Goal: Task Accomplishment & Management: Manage account settings

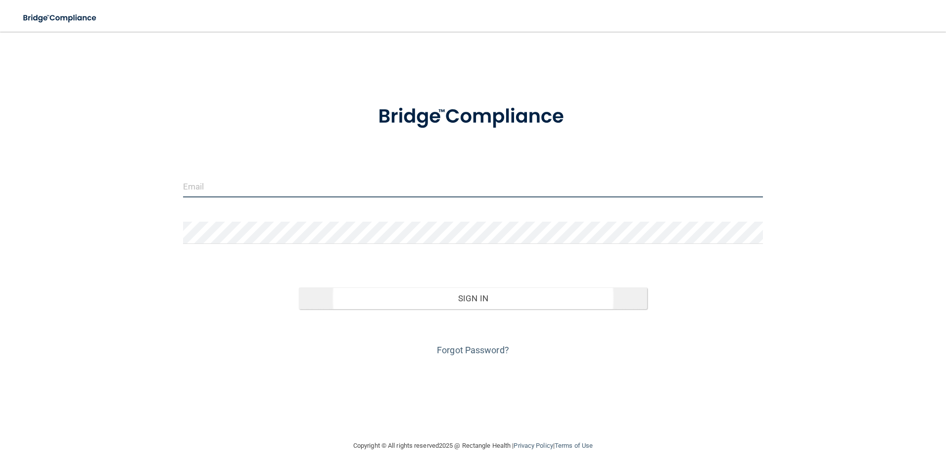
type input "[PERSON_NAME][EMAIL_ADDRESS][DOMAIN_NAME]"
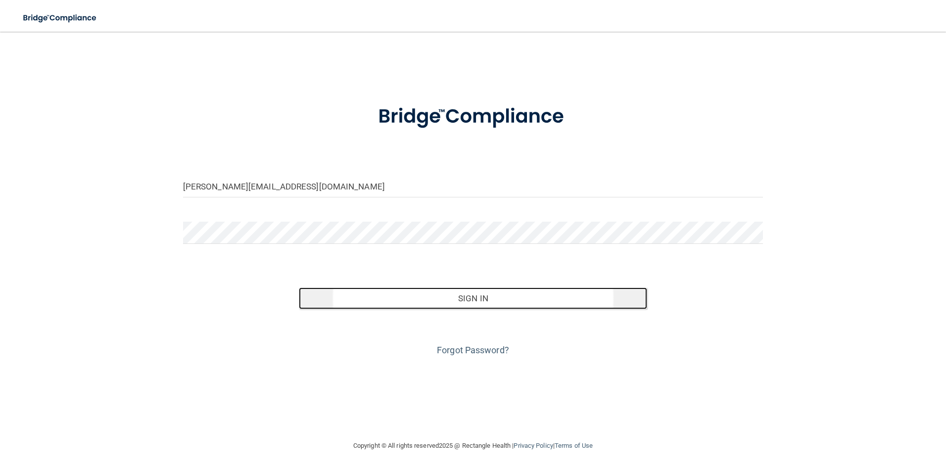
click at [478, 305] on button "Sign In" at bounding box center [473, 298] width 348 height 22
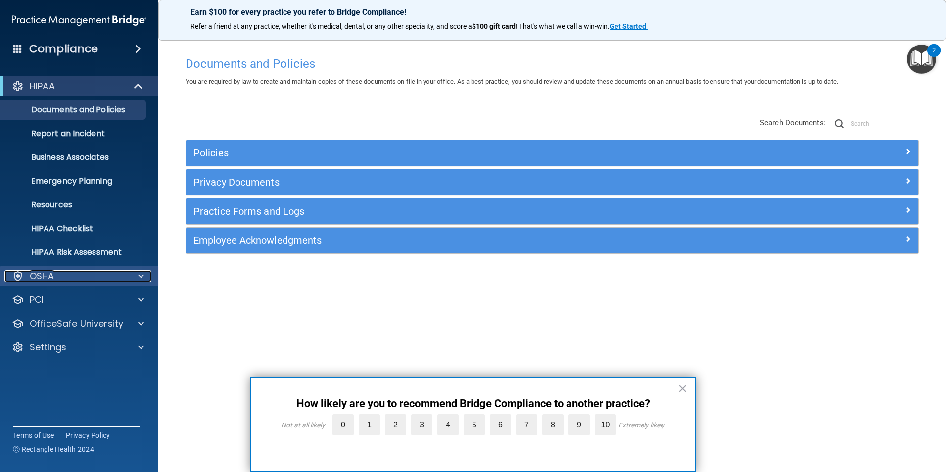
click at [45, 275] on p "OSHA" at bounding box center [42, 276] width 25 height 12
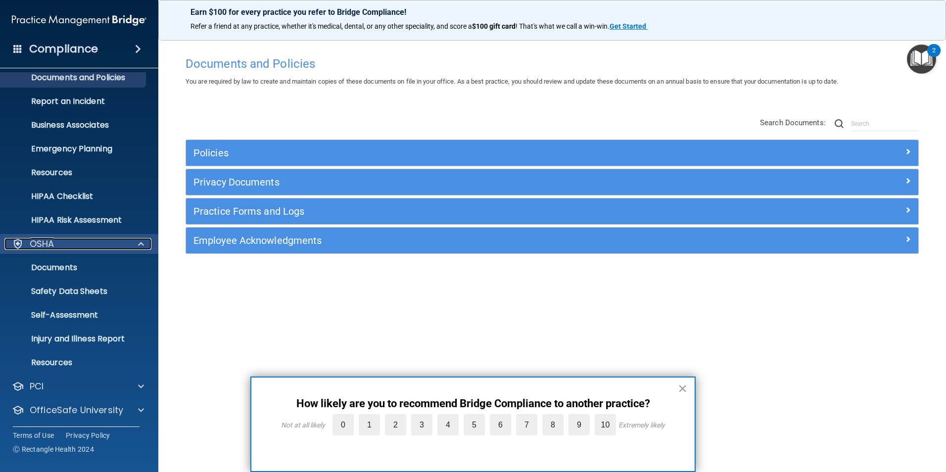
scroll to position [49, 0]
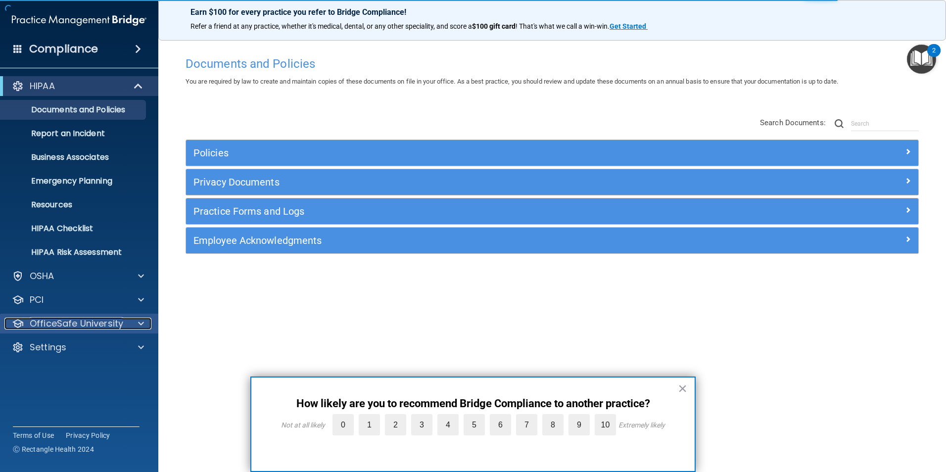
click at [117, 322] on p "OfficeSafe University" at bounding box center [76, 324] width 93 height 12
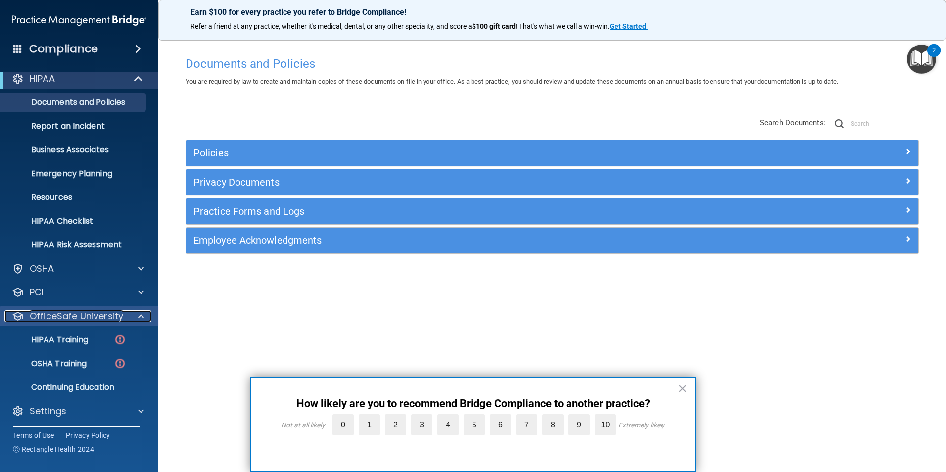
scroll to position [10, 0]
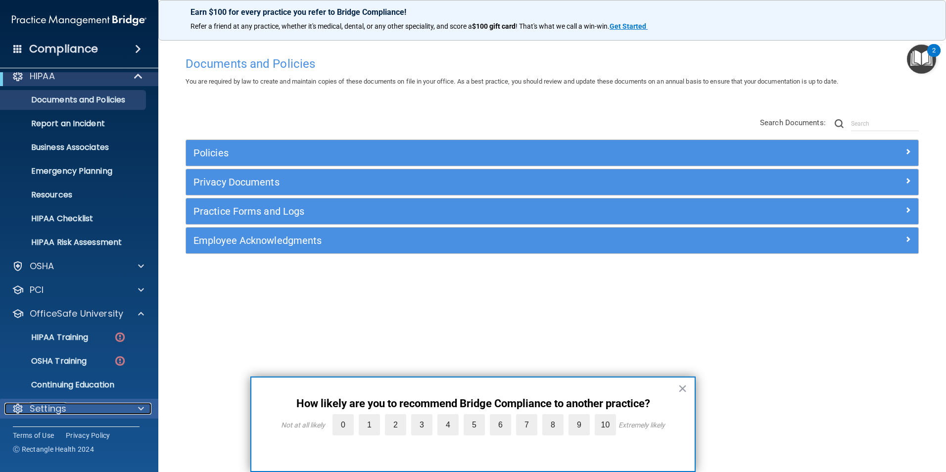
click at [103, 409] on div "Settings" at bounding box center [65, 409] width 123 height 12
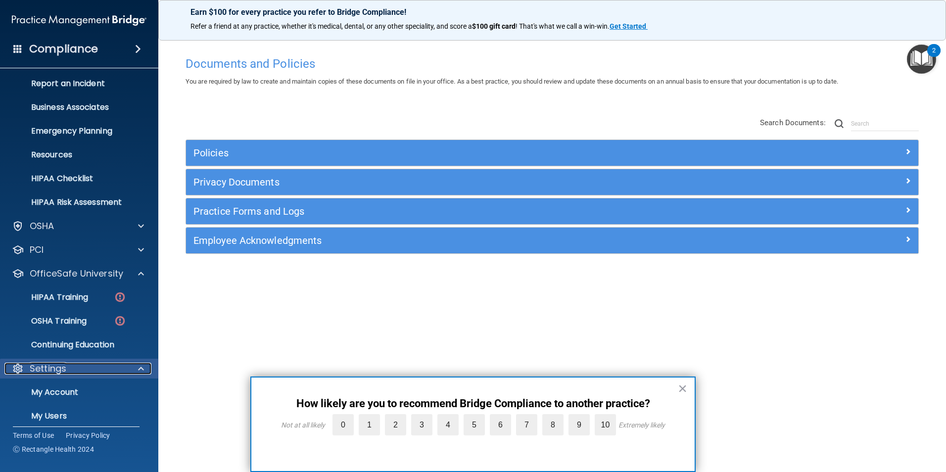
scroll to position [105, 0]
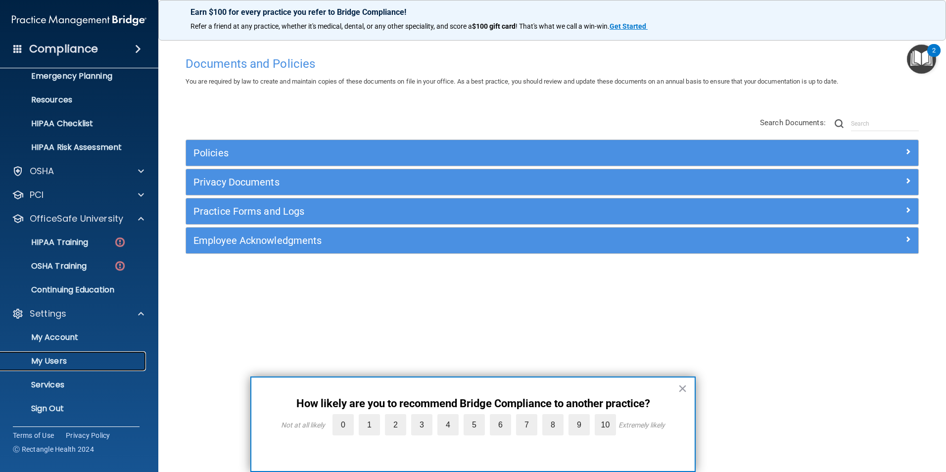
click at [50, 361] on p "My Users" at bounding box center [73, 361] width 135 height 10
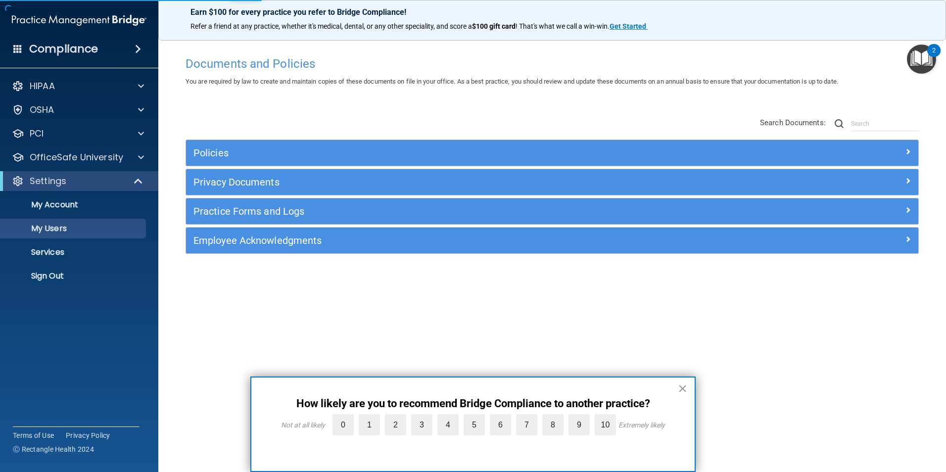
select select "20"
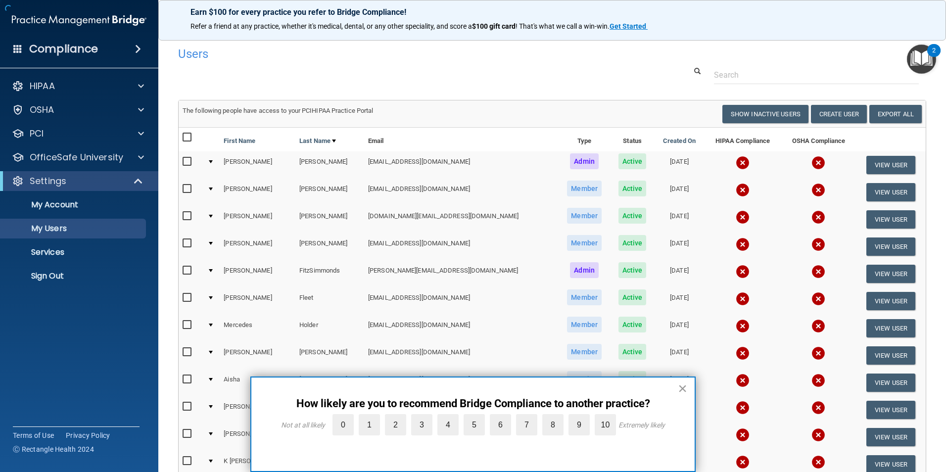
click at [681, 387] on button "×" at bounding box center [682, 388] width 9 height 16
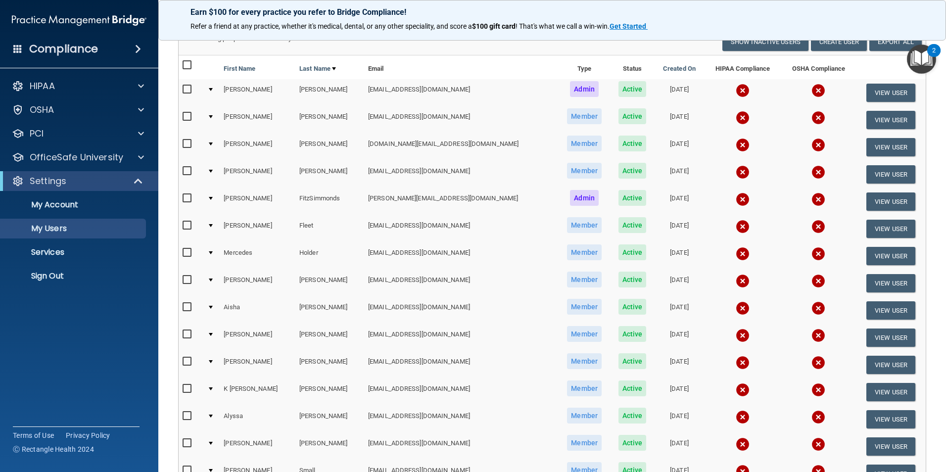
scroll to position [49, 0]
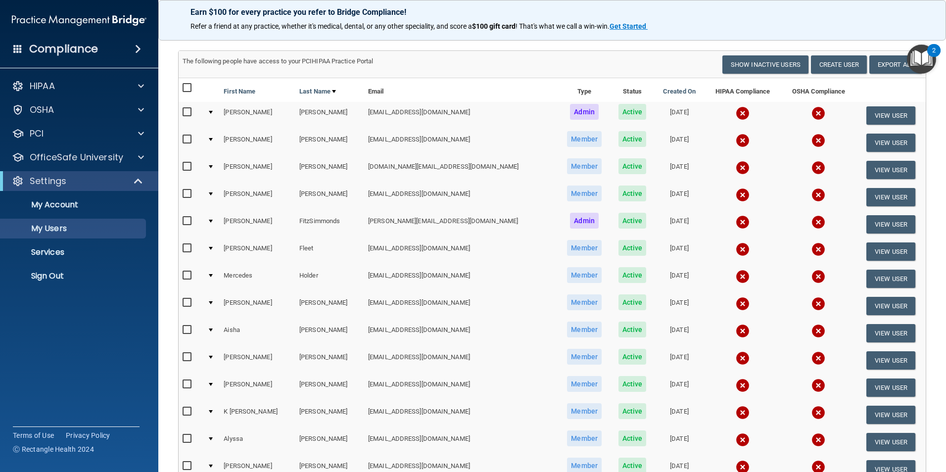
click at [188, 138] on input "checkbox" at bounding box center [188, 140] width 11 height 8
checkbox input "true"
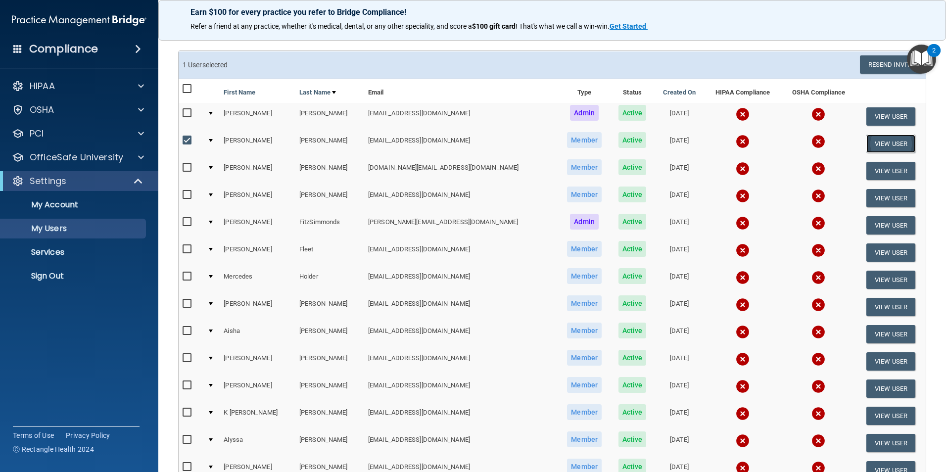
click at [878, 139] on button "View User" at bounding box center [890, 144] width 49 height 18
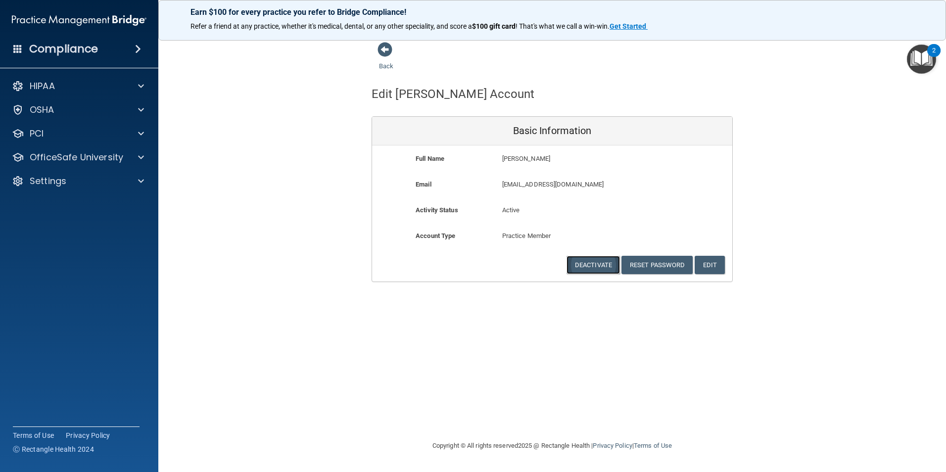
click at [589, 266] on button "Deactivate" at bounding box center [592, 265] width 53 height 18
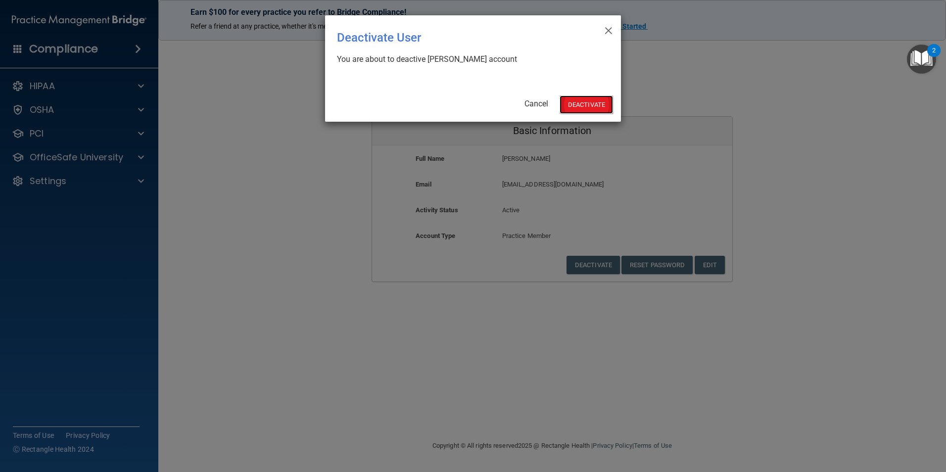
click at [590, 101] on button "Deactivate" at bounding box center [585, 104] width 53 height 18
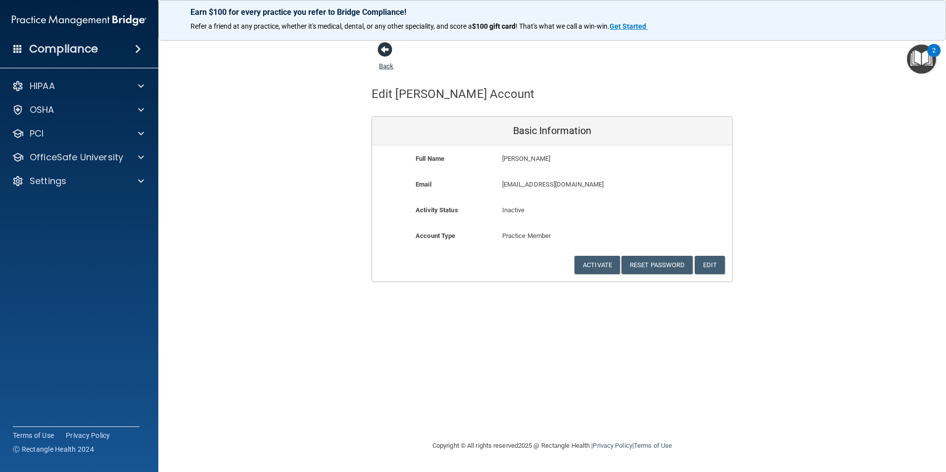
click at [385, 47] on span at bounding box center [384, 49] width 15 height 15
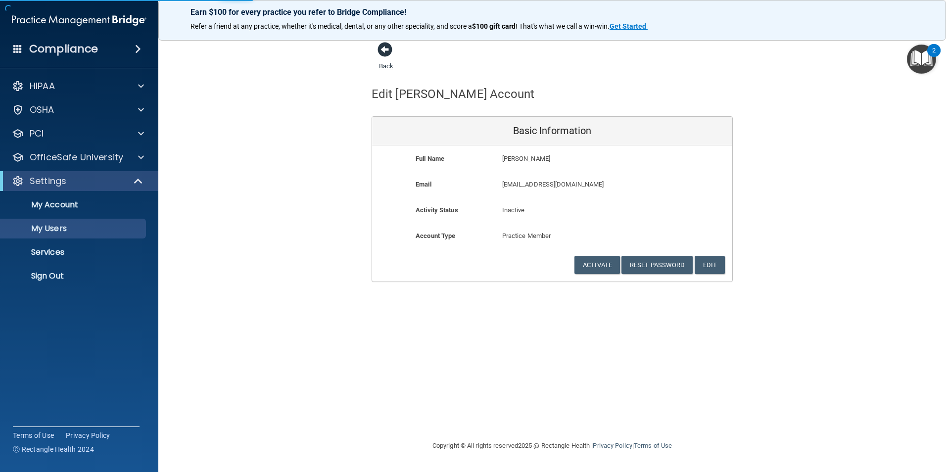
select select "20"
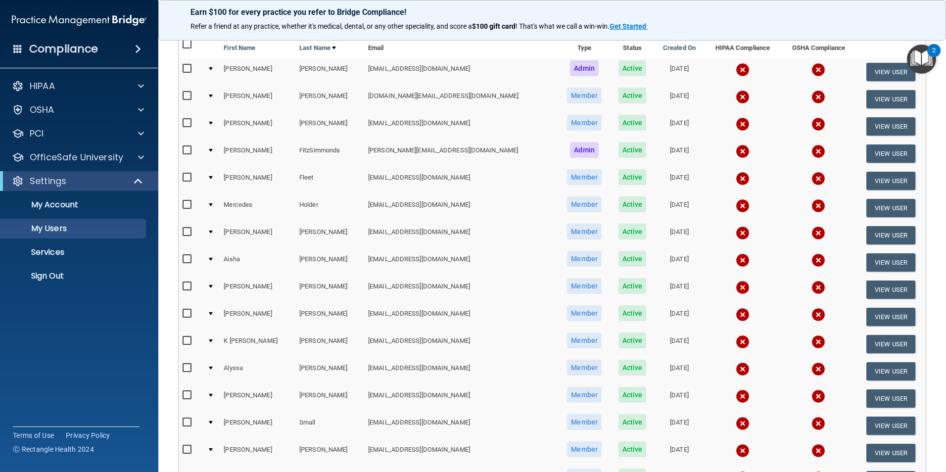
scroll to position [99, 0]
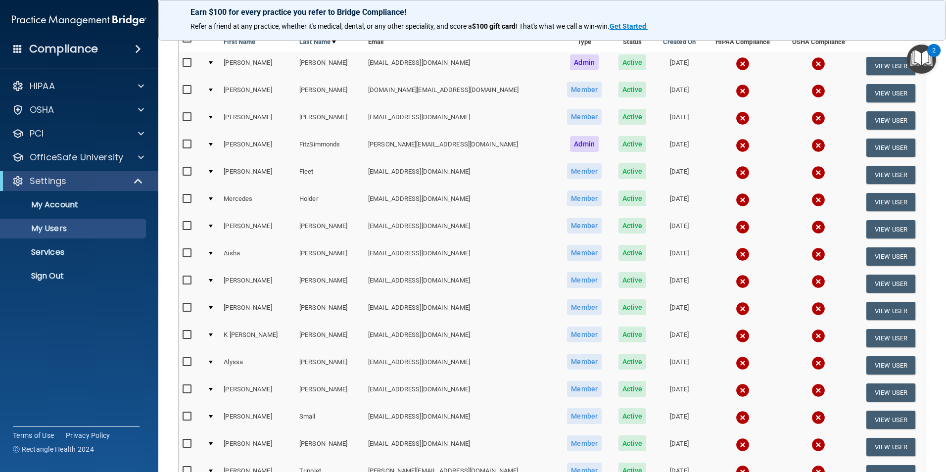
click at [185, 332] on input "checkbox" at bounding box center [188, 335] width 11 height 8
checkbox input "true"
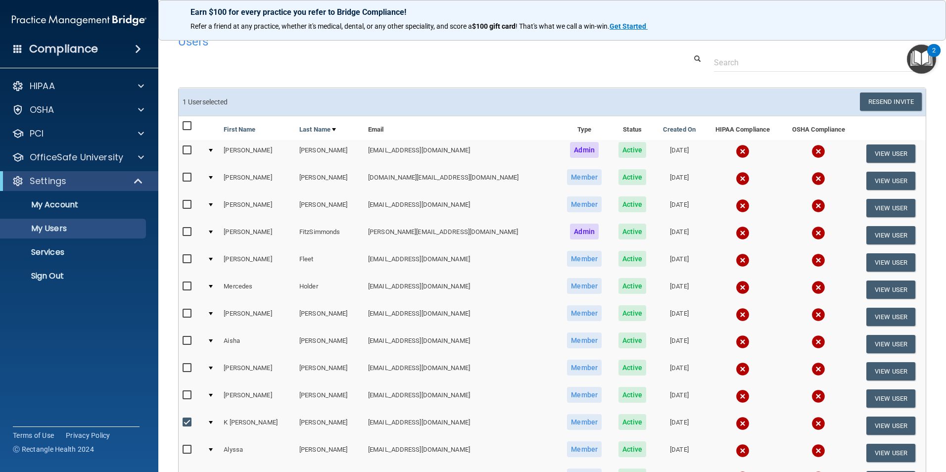
scroll to position [1, 0]
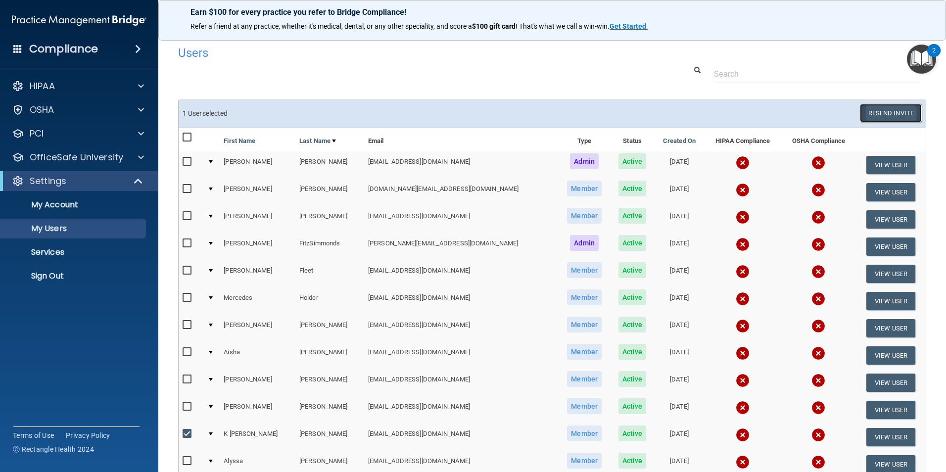
click at [874, 108] on button "Resend Invite" at bounding box center [891, 113] width 62 height 18
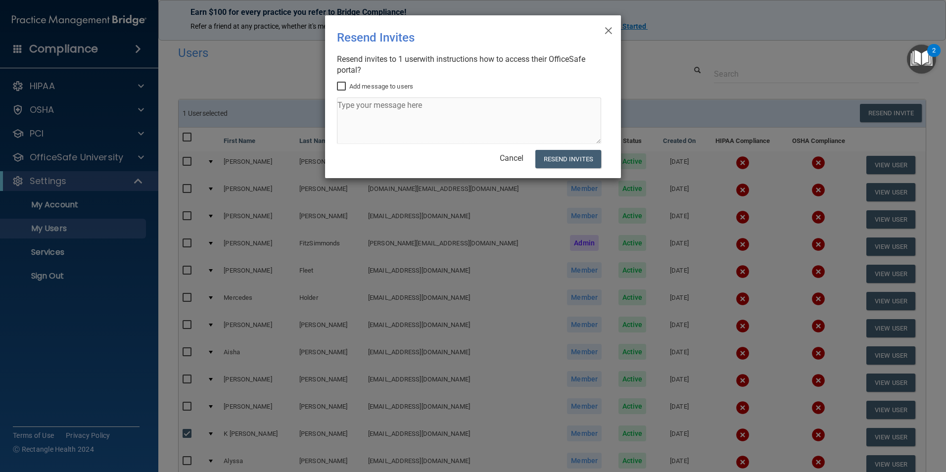
click at [365, 88] on label "Add message to users" at bounding box center [375, 87] width 76 height 12
click at [348, 88] on input "Add message to users" at bounding box center [342, 87] width 11 height 8
checkbox input "true"
click at [376, 107] on textarea at bounding box center [469, 120] width 264 height 46
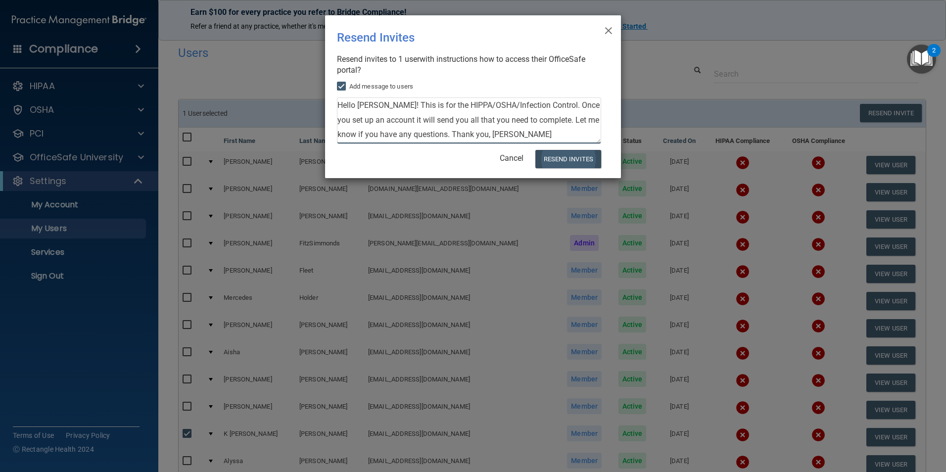
type textarea "Hello [PERSON_NAME]! This is for the HIPPA/OSHA/Infection Control. Once you set…"
click at [568, 159] on button "Resend Invites" at bounding box center [568, 159] width 66 height 18
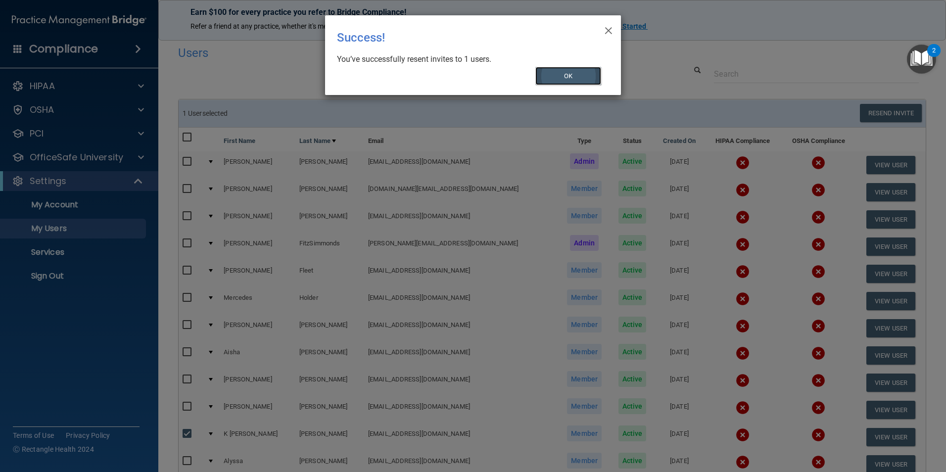
click at [585, 73] on button "OK" at bounding box center [568, 76] width 66 height 18
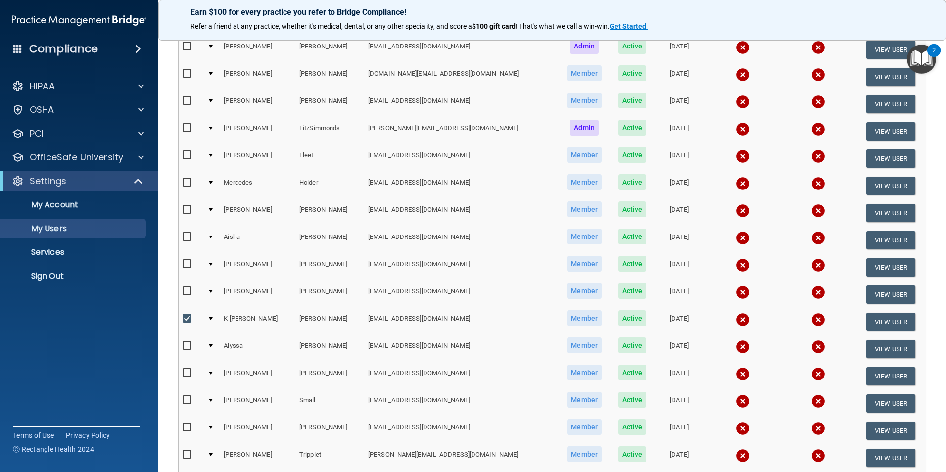
scroll to position [68, 0]
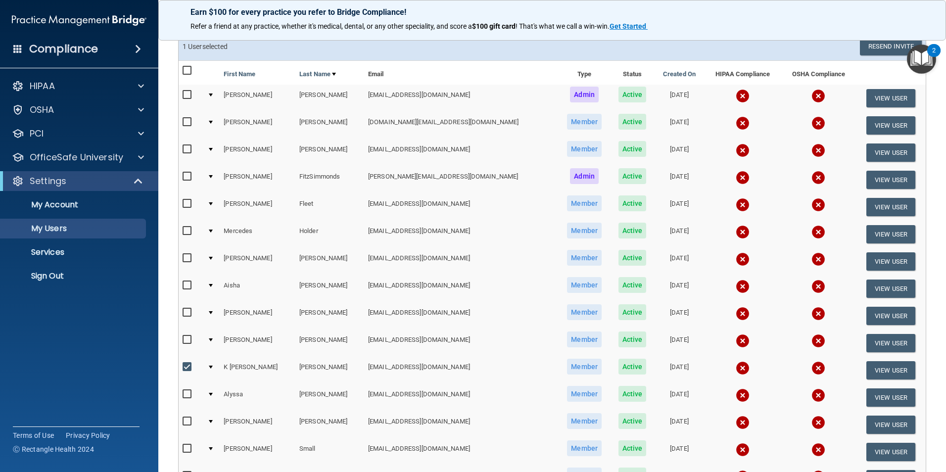
click at [183, 368] on input "checkbox" at bounding box center [188, 367] width 11 height 8
checkbox input "false"
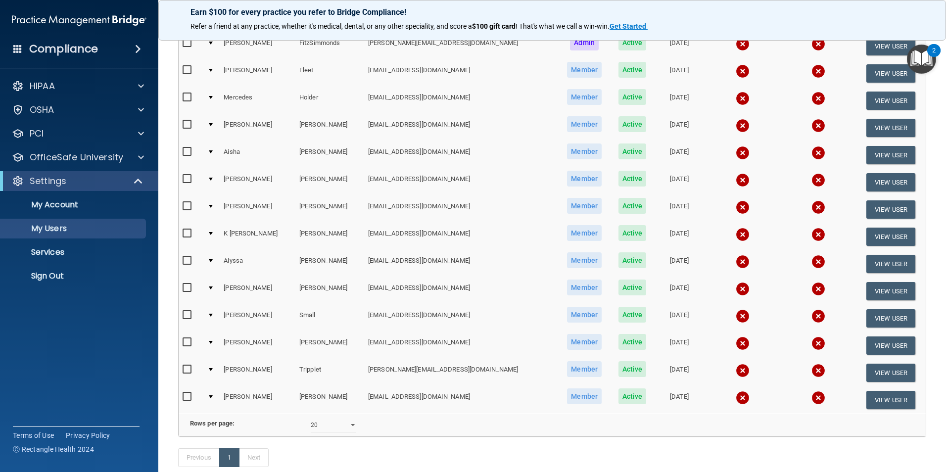
scroll to position [265, 0]
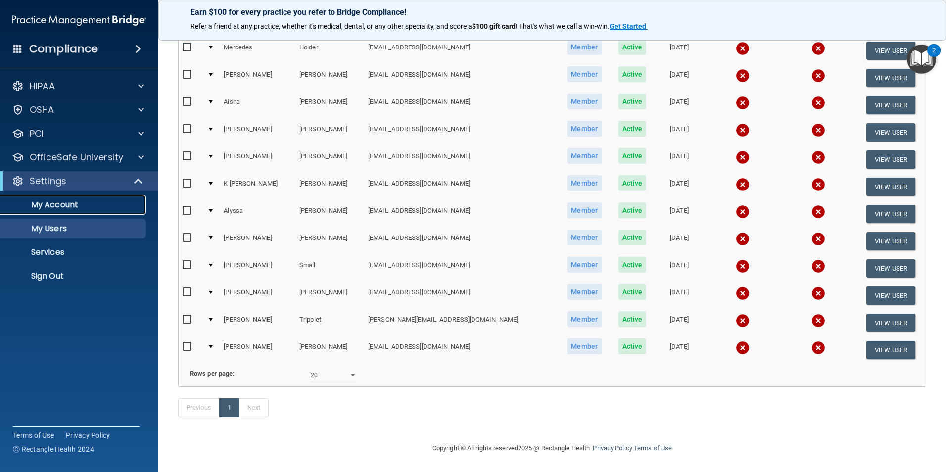
click at [56, 206] on p "My Account" at bounding box center [73, 205] width 135 height 10
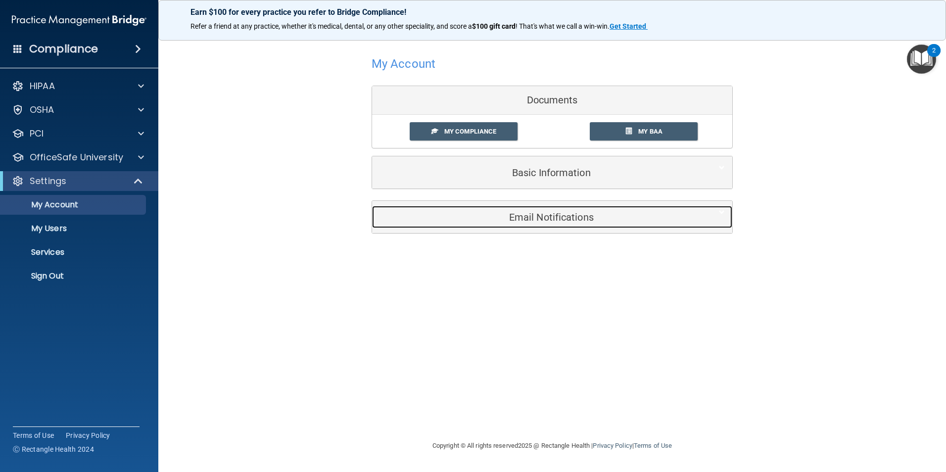
click at [583, 221] on h5 "Email Notifications" at bounding box center [536, 217] width 315 height 11
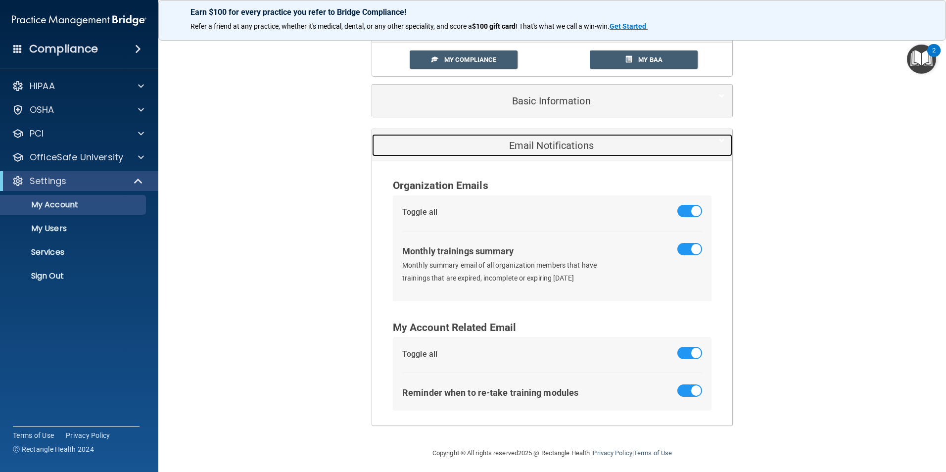
scroll to position [77, 0]
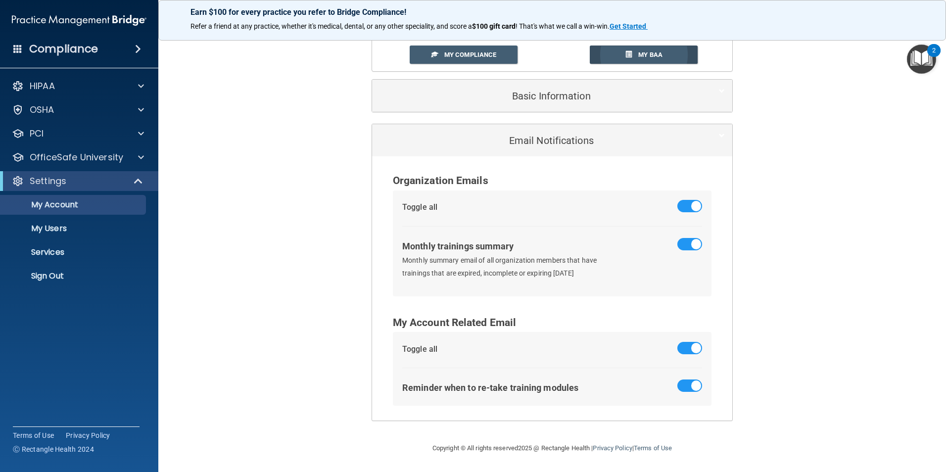
click at [657, 54] on span "My BAA" at bounding box center [650, 54] width 24 height 7
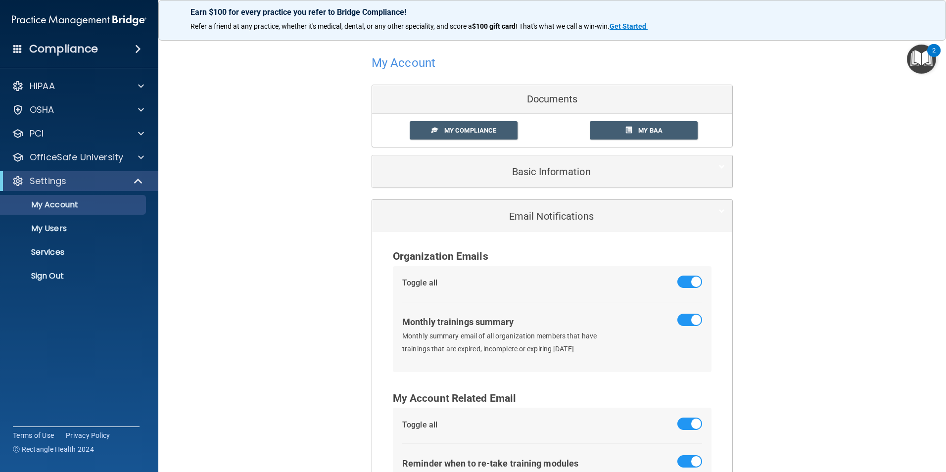
scroll to position [0, 0]
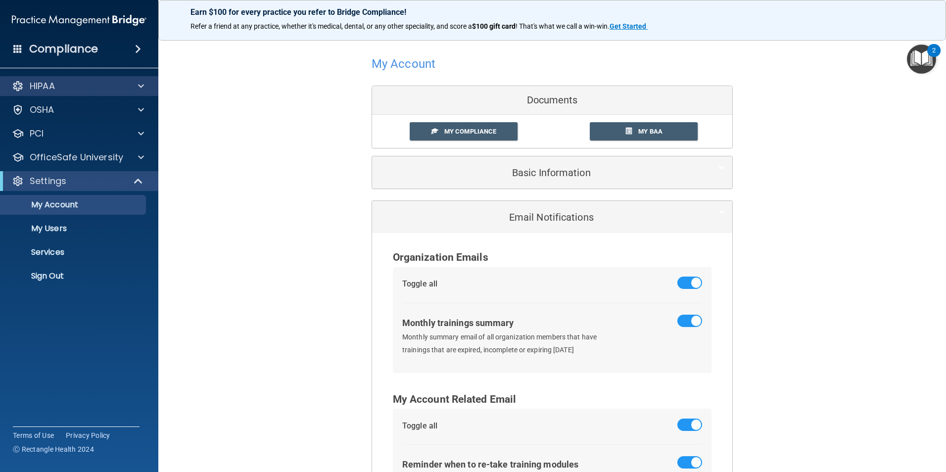
click at [53, 78] on div "HIPAA" at bounding box center [79, 86] width 159 height 20
click at [139, 83] on span at bounding box center [141, 86] width 6 height 12
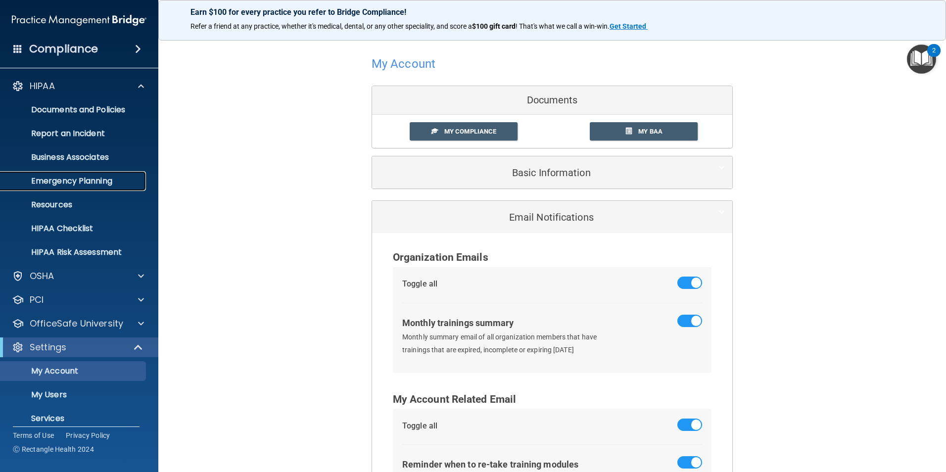
click at [102, 181] on p "Emergency Planning" at bounding box center [73, 181] width 135 height 10
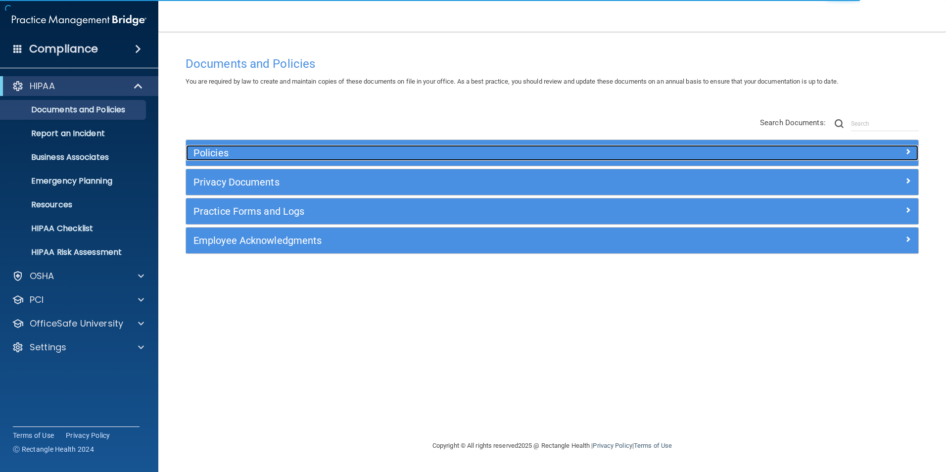
click at [207, 153] on h5 "Policies" at bounding box center [460, 152] width 534 height 11
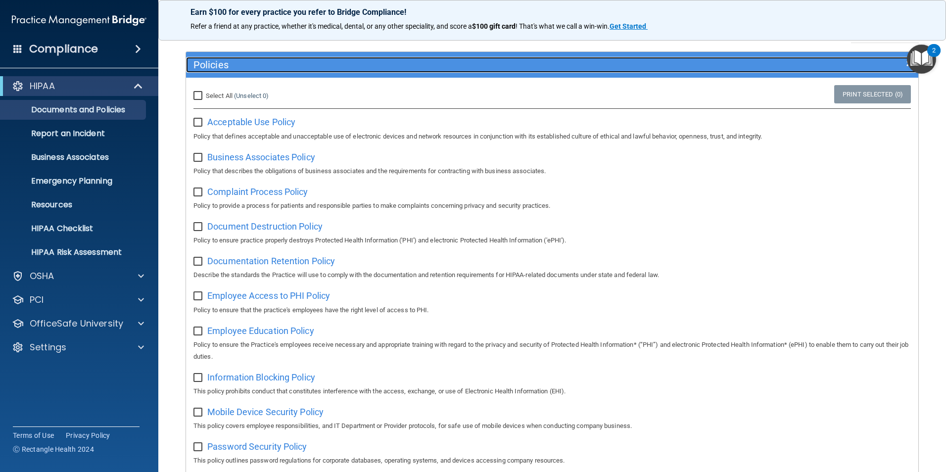
scroll to position [99, 0]
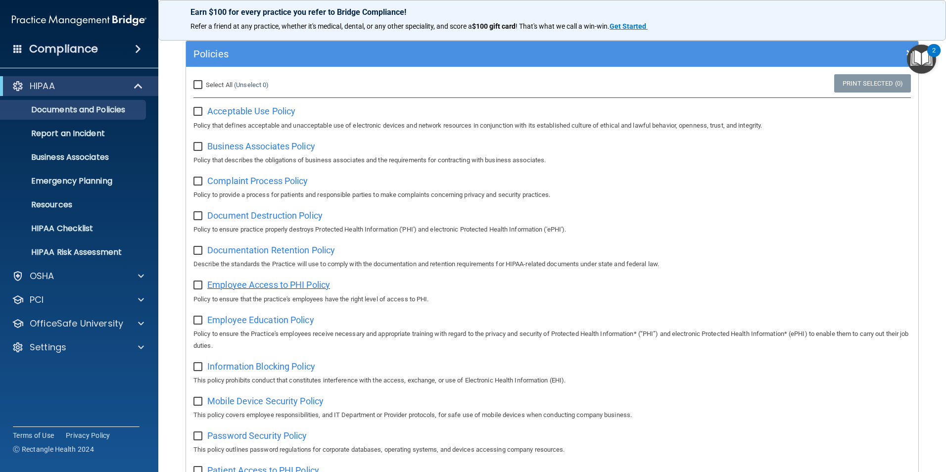
click at [290, 287] on span "Employee Access to PHI Policy" at bounding box center [268, 284] width 123 height 10
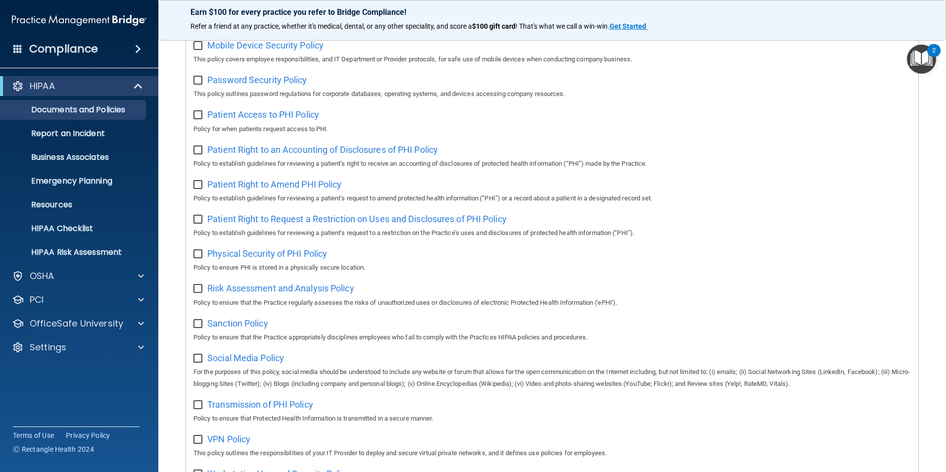
scroll to position [640, 0]
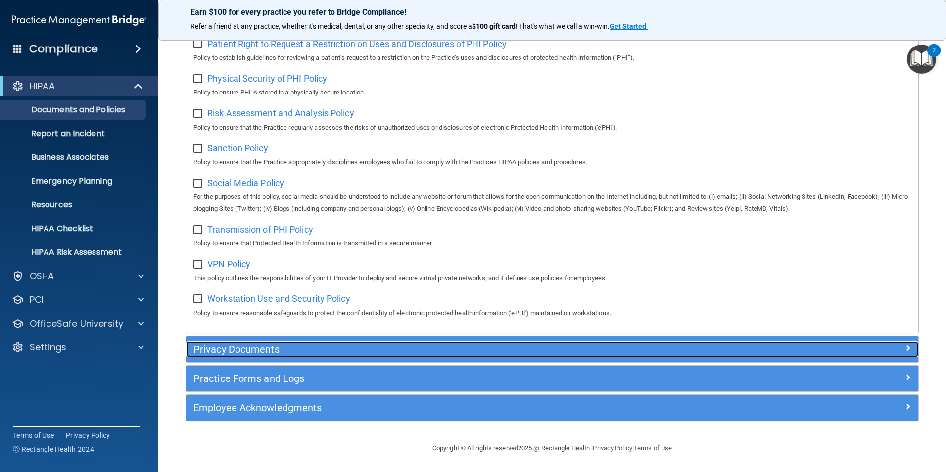
click at [404, 350] on h5 "Privacy Documents" at bounding box center [460, 349] width 534 height 11
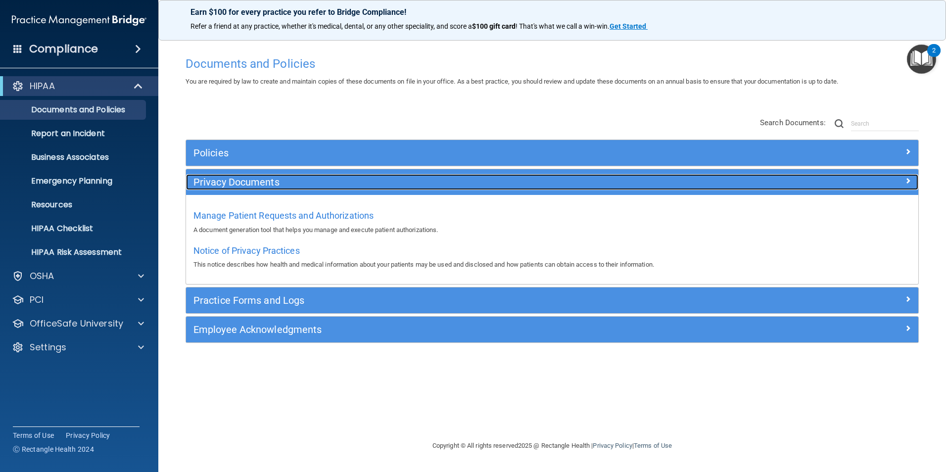
scroll to position [0, 0]
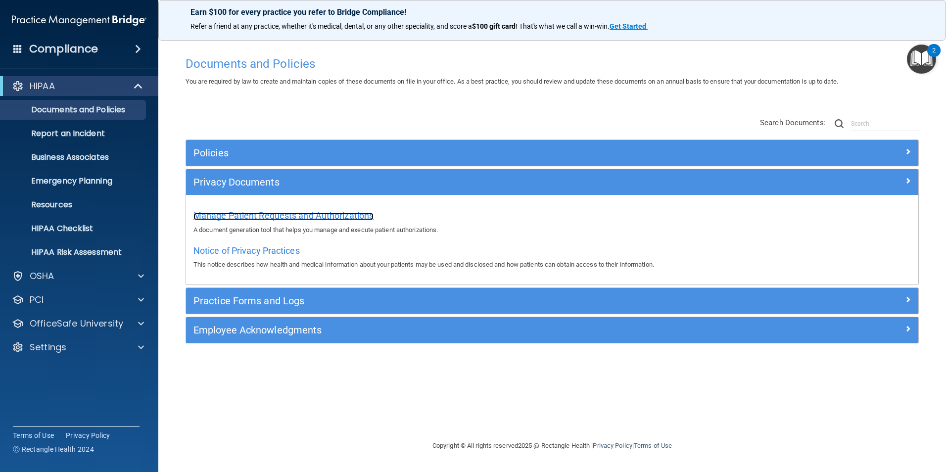
click at [337, 215] on span "Manage Patient Requests and Authorizations" at bounding box center [283, 215] width 180 height 10
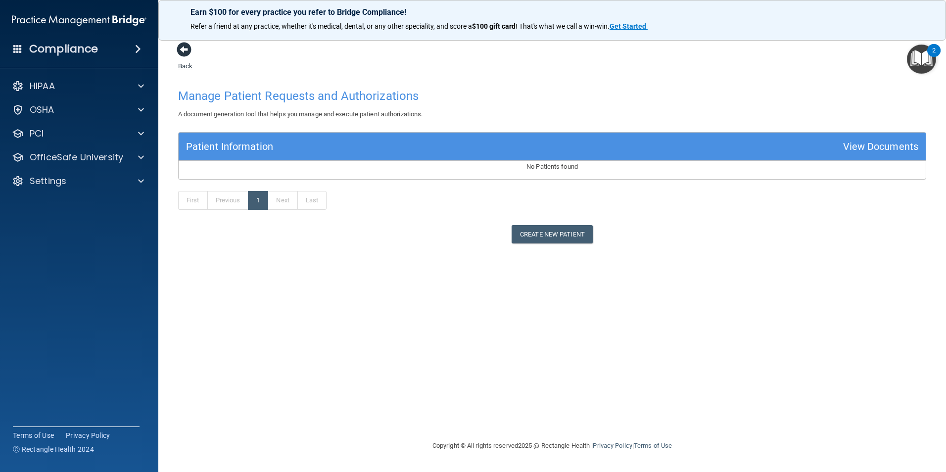
click at [185, 47] on span at bounding box center [184, 49] width 15 height 15
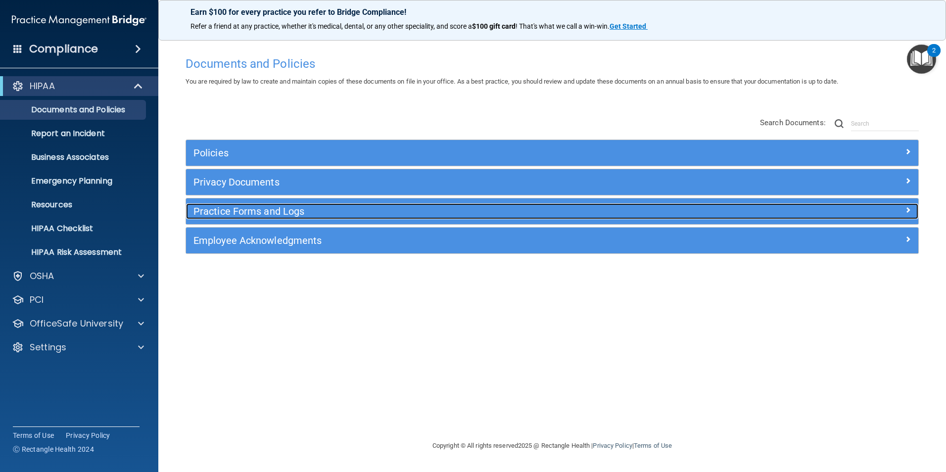
click at [247, 211] on h5 "Practice Forms and Logs" at bounding box center [460, 211] width 534 height 11
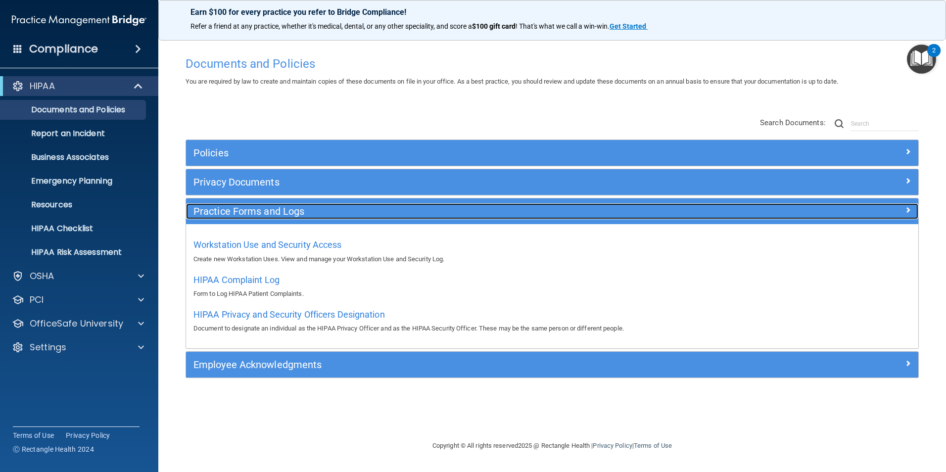
click at [247, 211] on h5 "Practice Forms and Logs" at bounding box center [460, 211] width 534 height 11
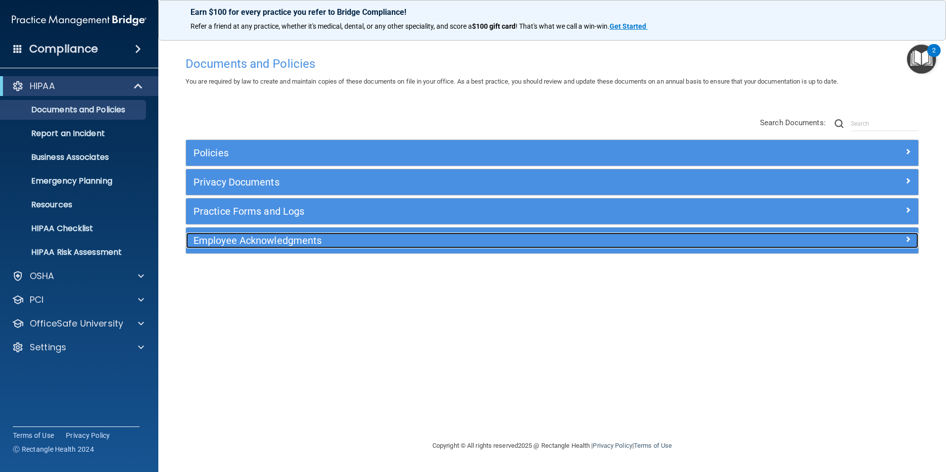
click at [278, 244] on h5 "Employee Acknowledgments" at bounding box center [460, 240] width 534 height 11
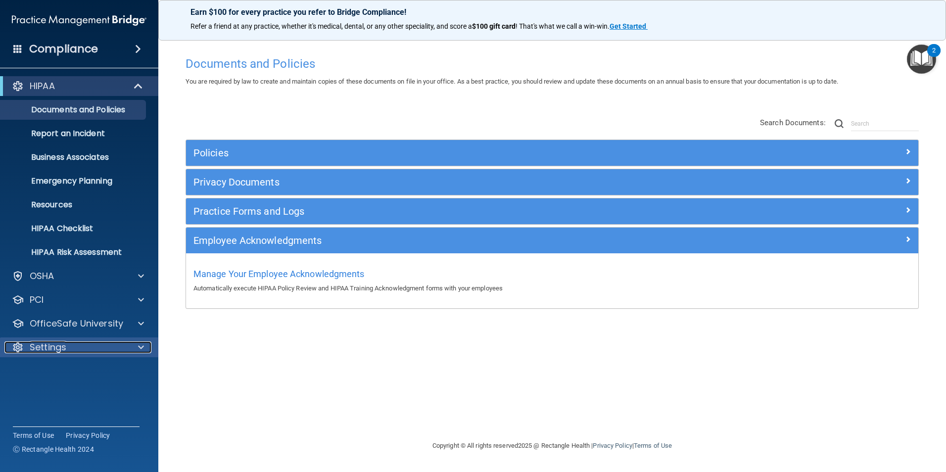
click at [74, 346] on div "Settings" at bounding box center [65, 347] width 123 height 12
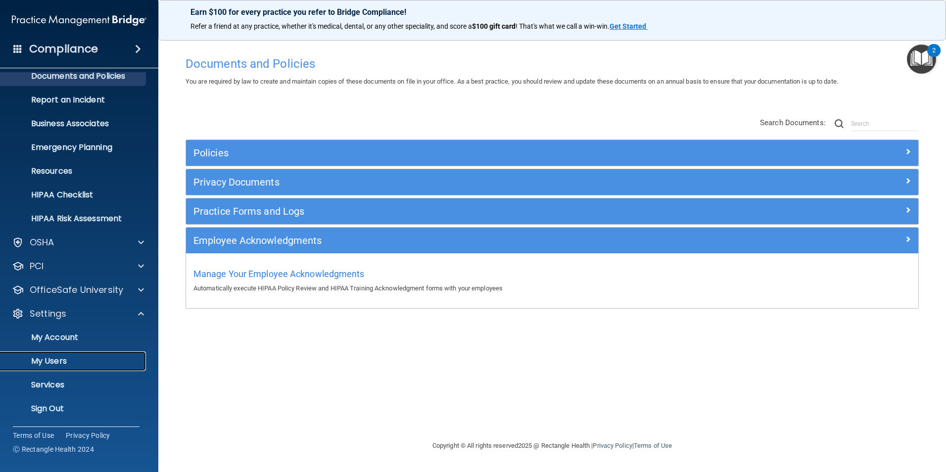
click at [69, 356] on p "My Users" at bounding box center [73, 361] width 135 height 10
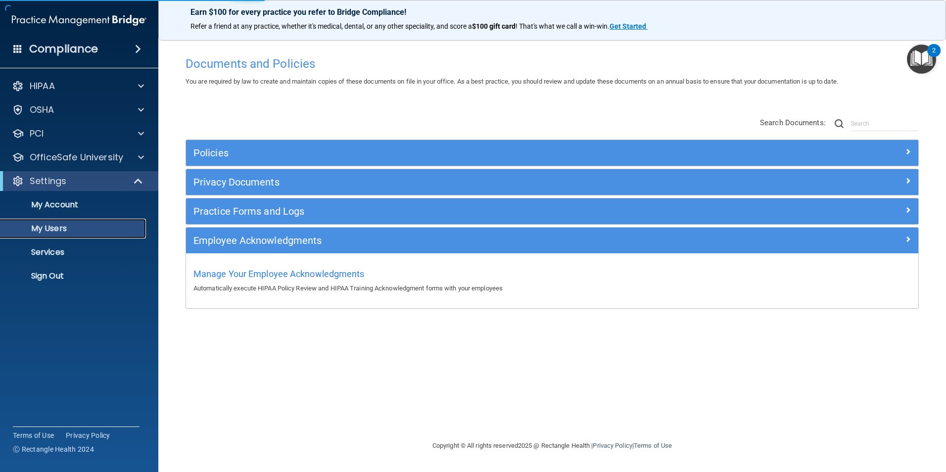
select select "20"
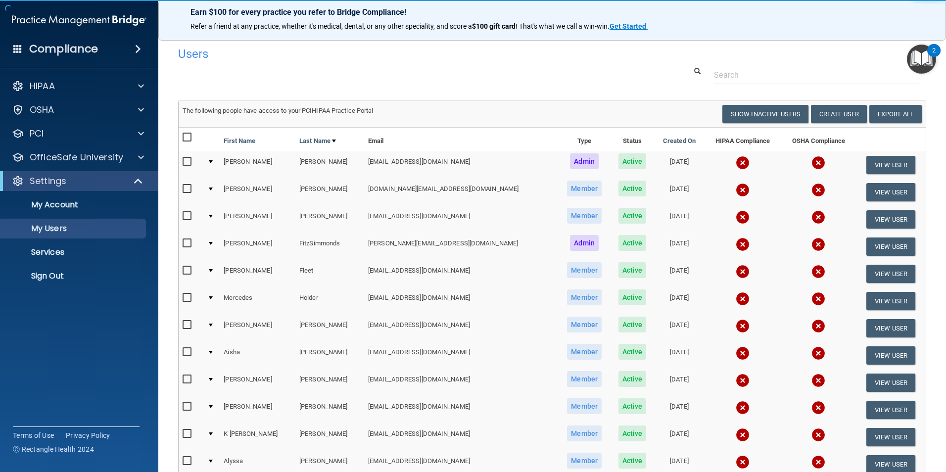
click at [188, 138] on input "checkbox" at bounding box center [188, 138] width 11 height 8
checkbox input "true"
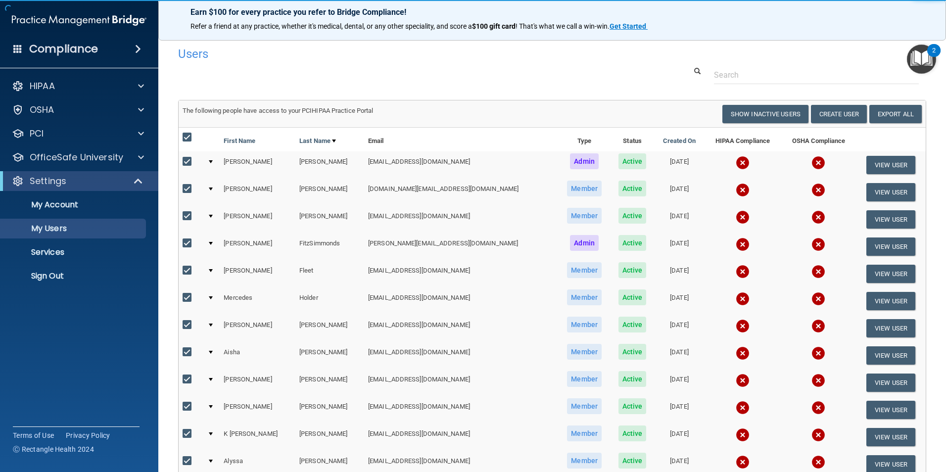
checkbox input "true"
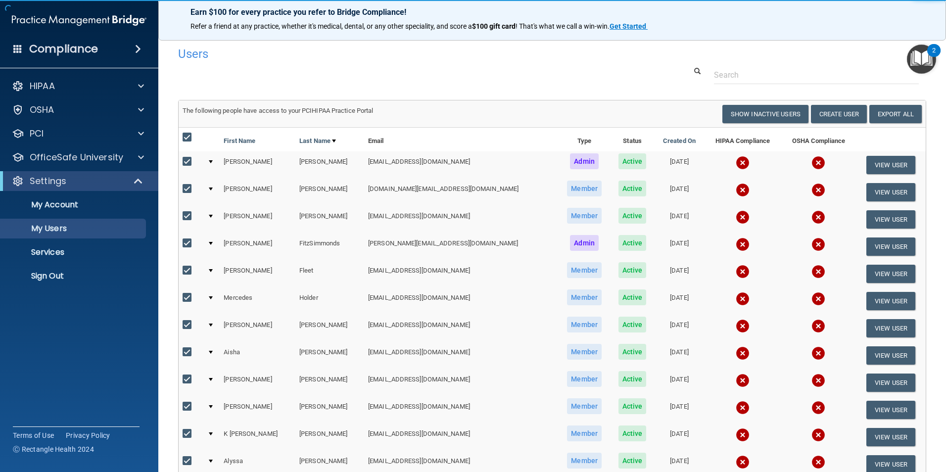
checkbox input "true"
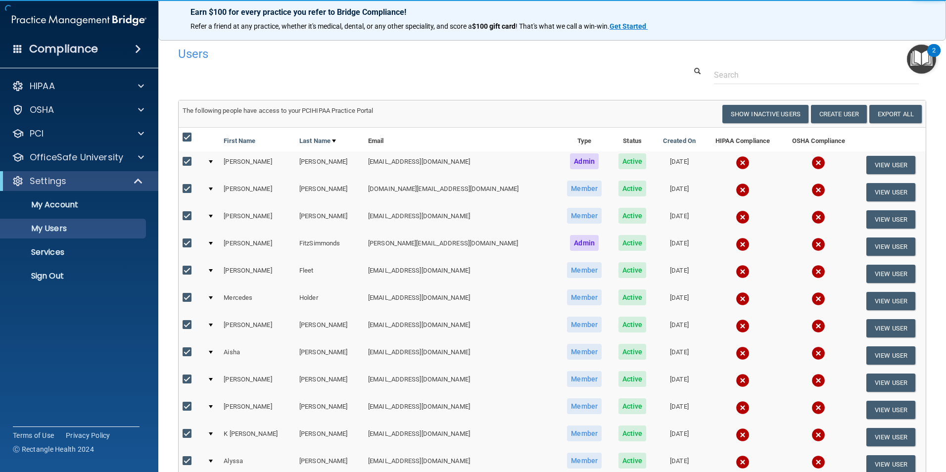
checkbox input "true"
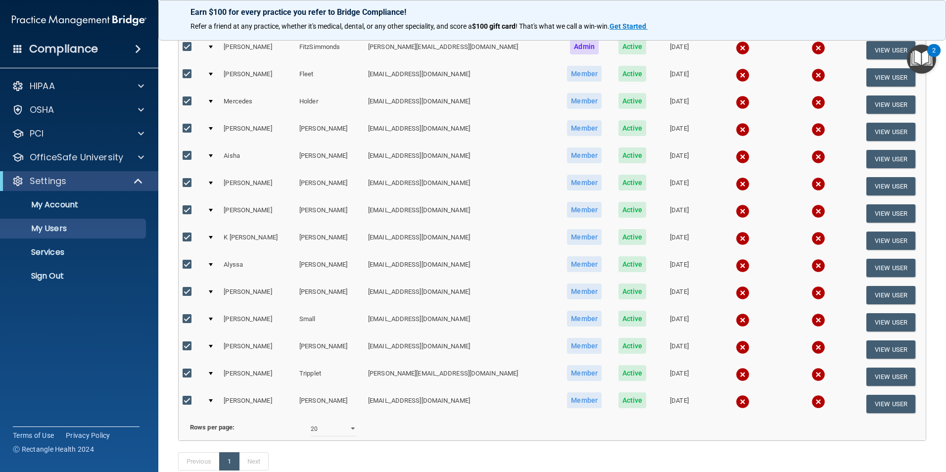
scroll to position [198, 0]
click at [186, 234] on input "checkbox" at bounding box center [188, 237] width 11 height 8
checkbox input "false"
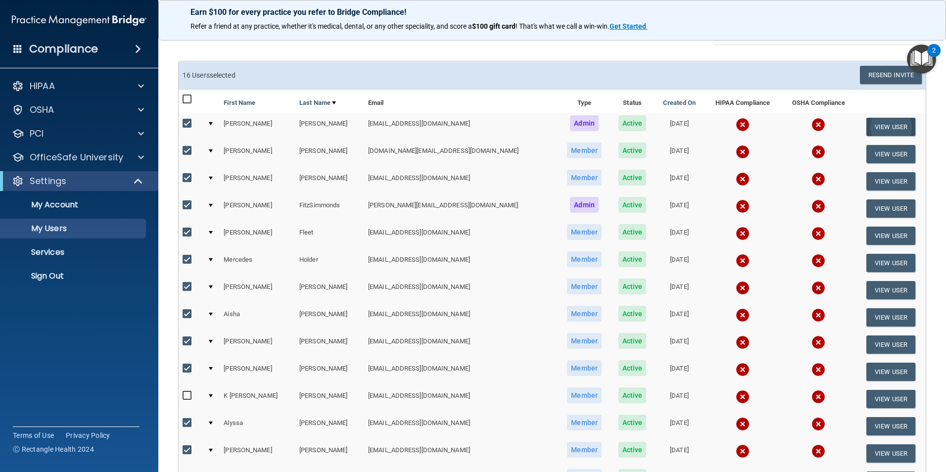
scroll to position [0, 0]
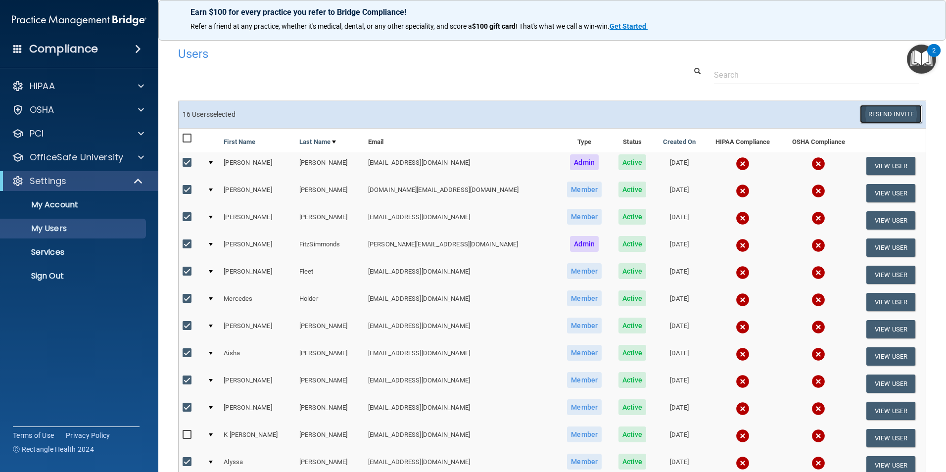
click at [871, 114] on button "Resend Invite" at bounding box center [891, 114] width 62 height 18
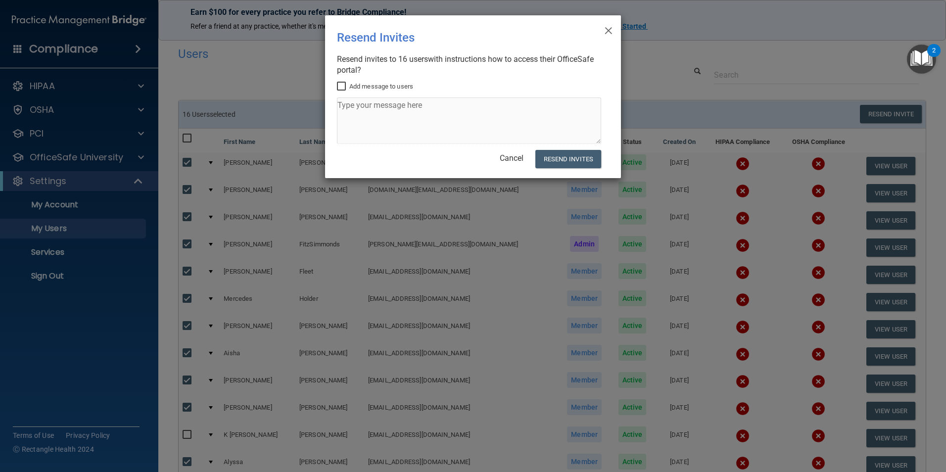
click at [361, 87] on label "Add message to users" at bounding box center [375, 87] width 76 height 12
click at [348, 87] on input "Add message to users" at bounding box center [342, 87] width 11 height 8
checkbox input "true"
click at [362, 106] on textarea at bounding box center [469, 120] width 264 height 46
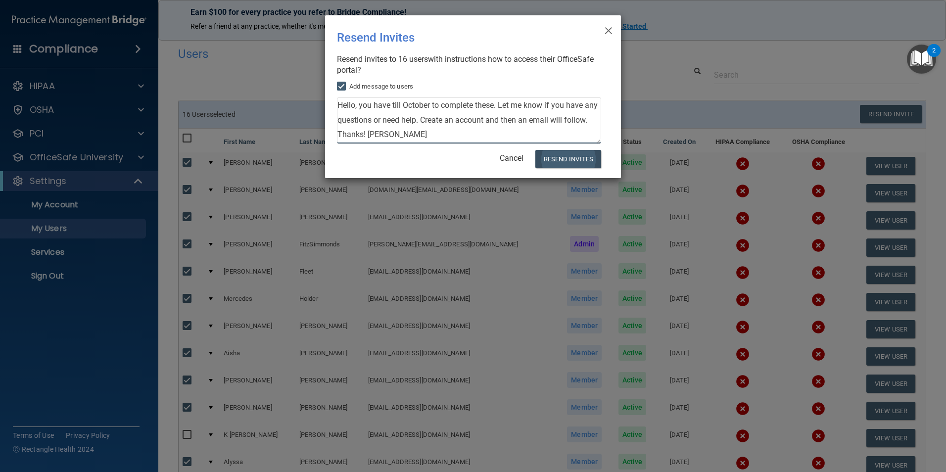
type textarea "Hello, you have till October to complete these. Let me know if you have any que…"
click at [580, 155] on button "Resend Invites" at bounding box center [568, 159] width 66 height 18
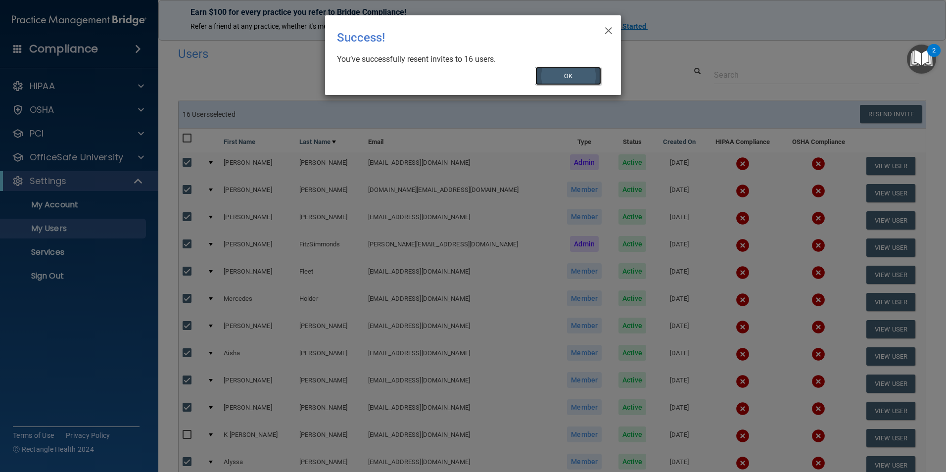
click at [581, 78] on button "OK" at bounding box center [568, 76] width 66 height 18
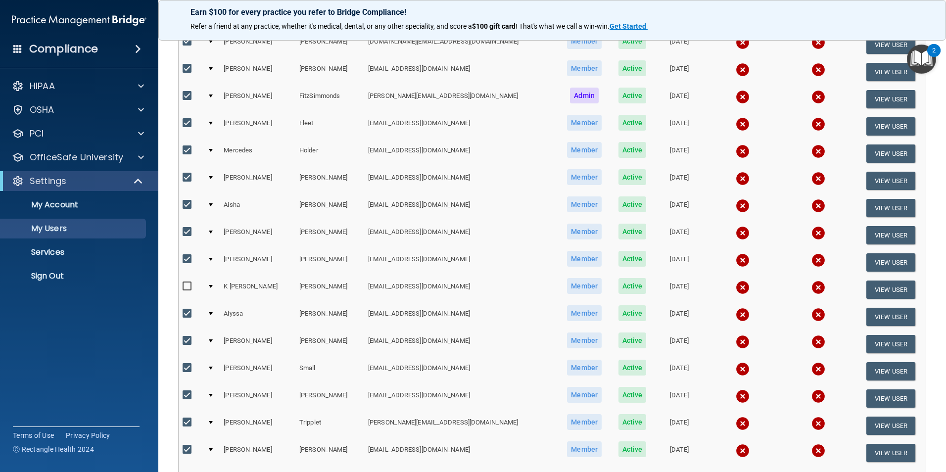
scroll to position [198, 0]
